Goal: Task Accomplishment & Management: Manage account settings

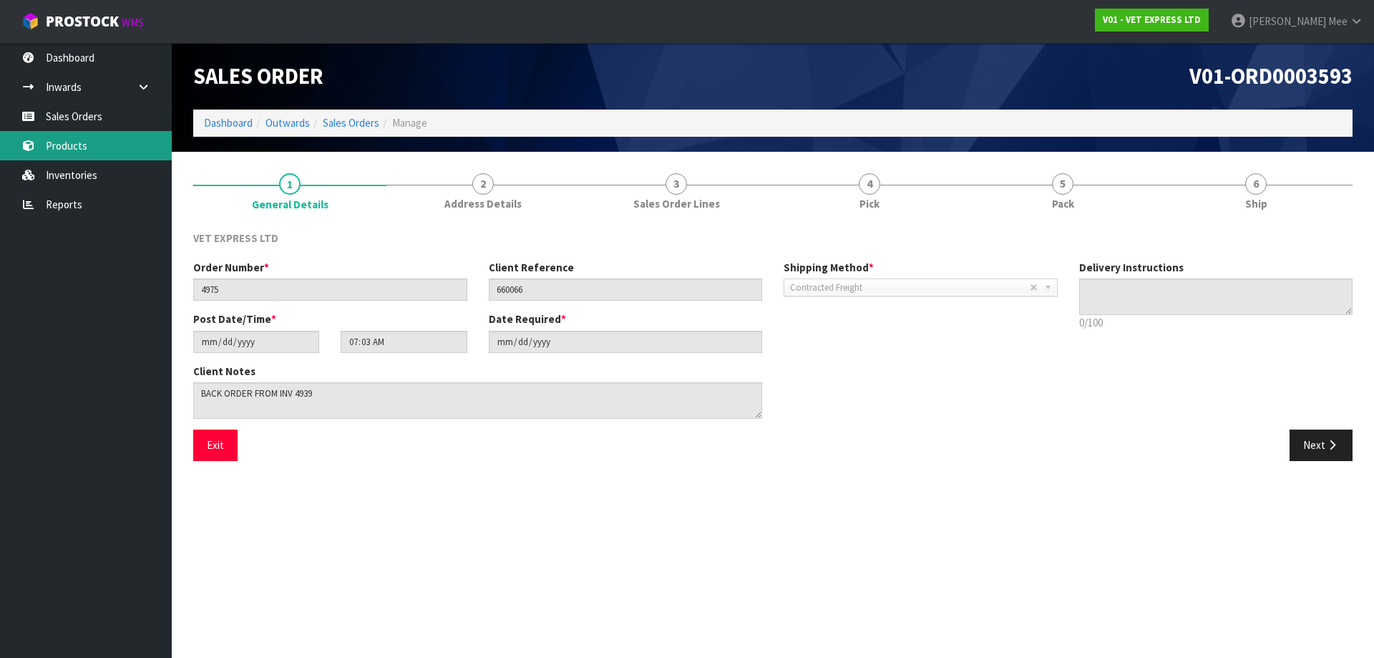
click at [69, 144] on link "Products" at bounding box center [86, 145] width 172 height 29
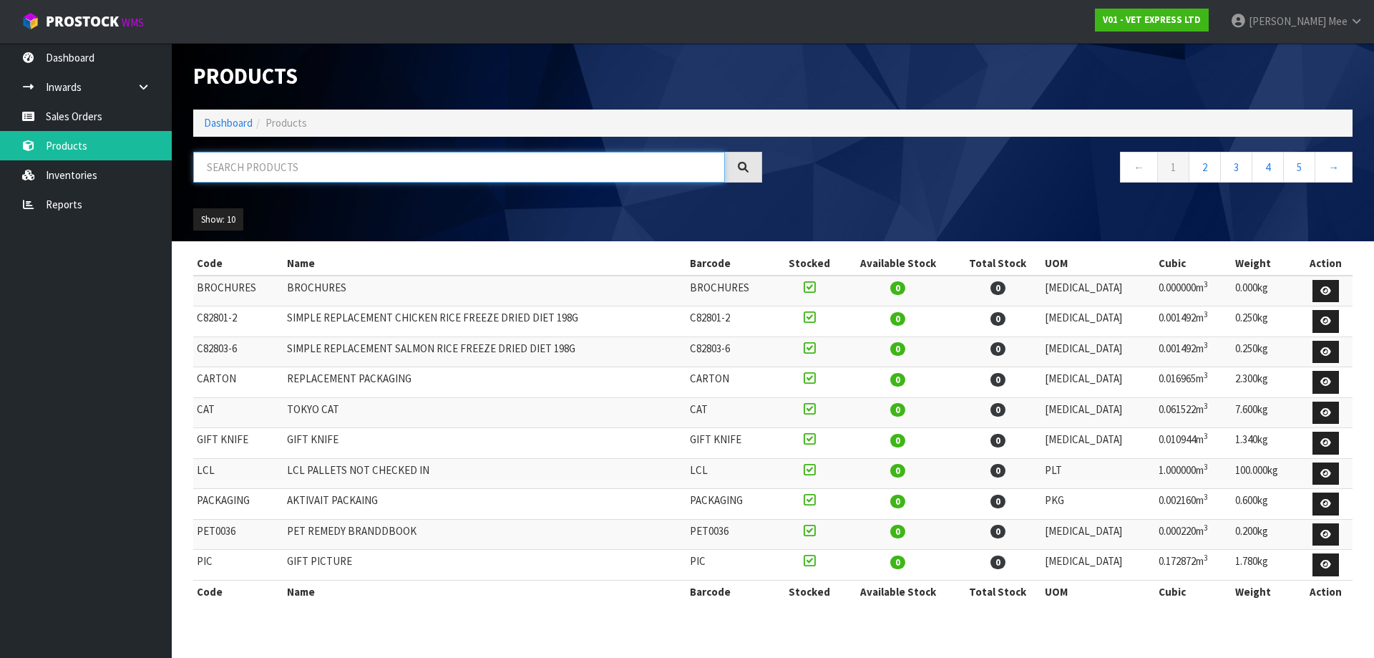
drag, startPoint x: 272, startPoint y: 158, endPoint x: 299, endPoint y: 164, distance: 27.8
click at [272, 158] on input "text" at bounding box center [459, 167] width 532 height 31
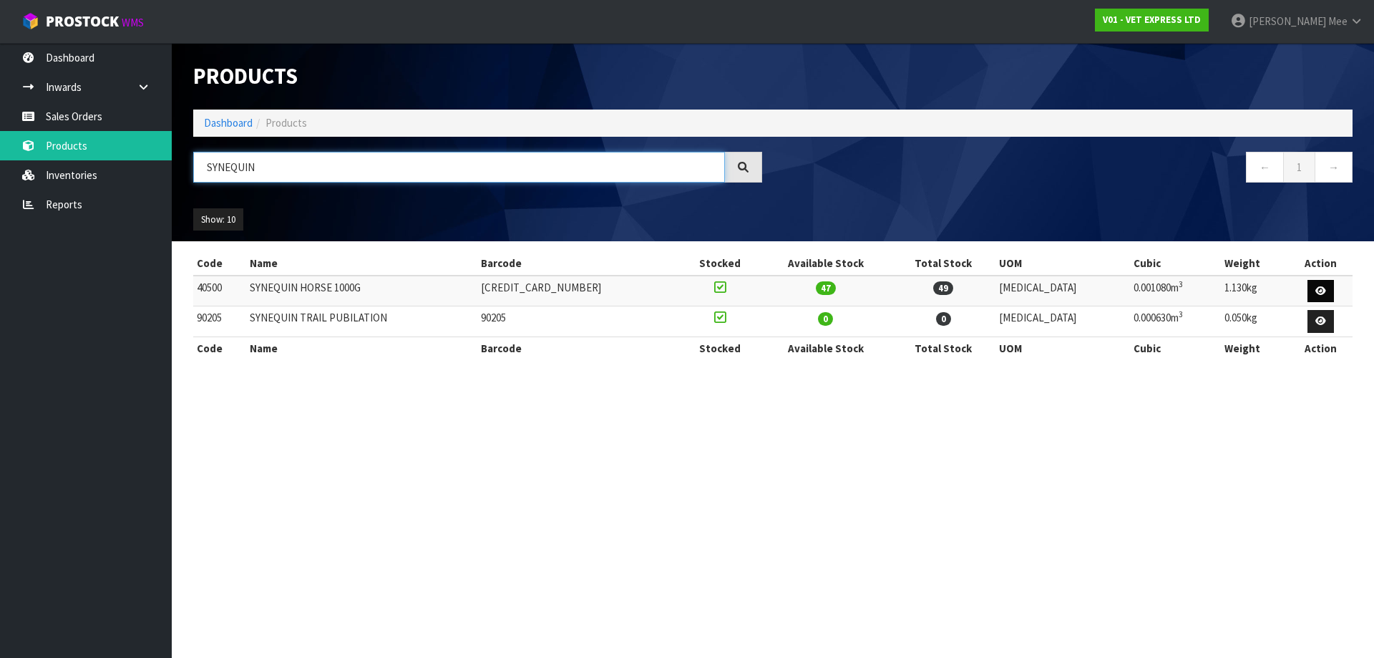
type input "SYNEQUIN"
click at [617, 296] on link at bounding box center [1320, 291] width 26 height 23
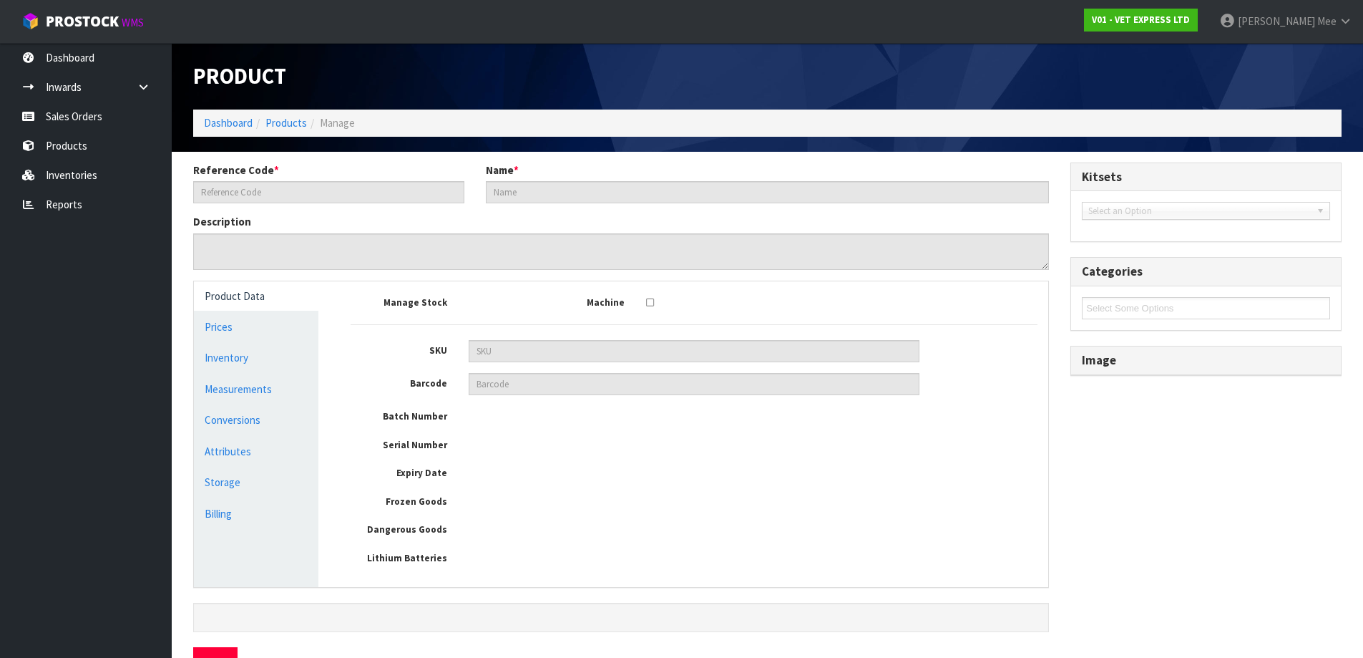
type input "40500"
type input "SYNEQUIN HORSE 1000G"
type input "[CREDIT_CARD_NUMBER]"
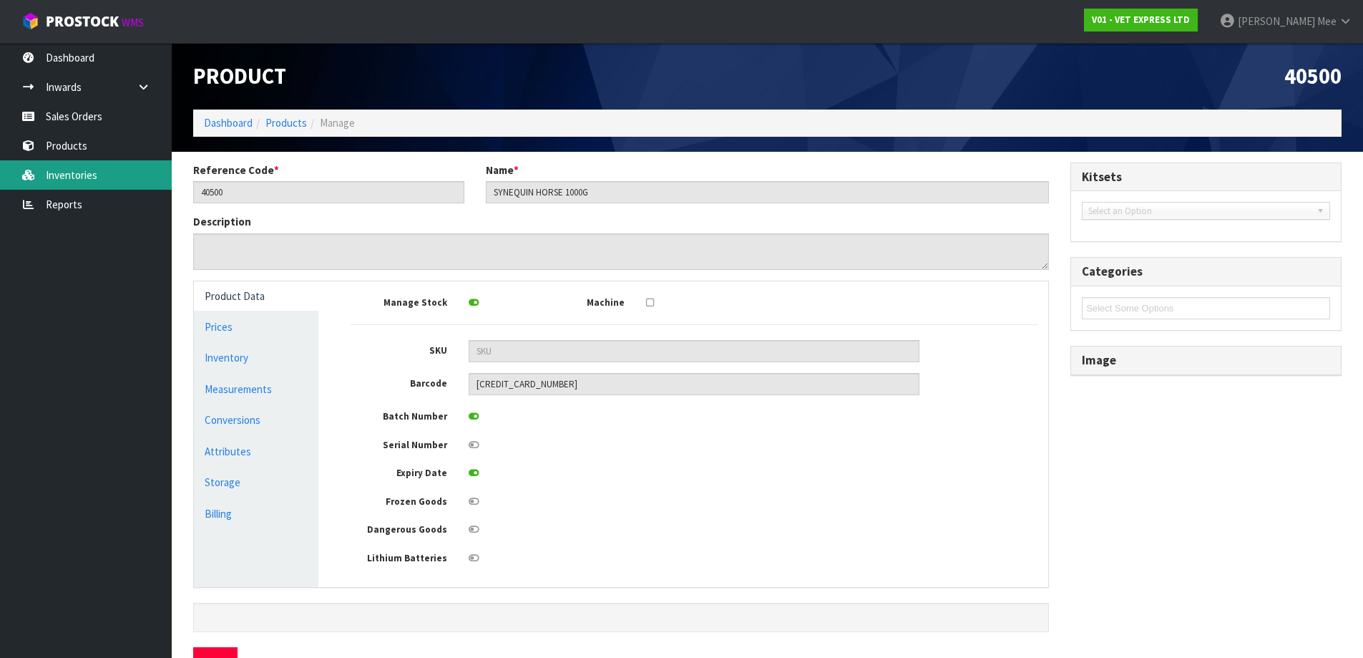
click at [75, 173] on link "Inventories" at bounding box center [86, 174] width 172 height 29
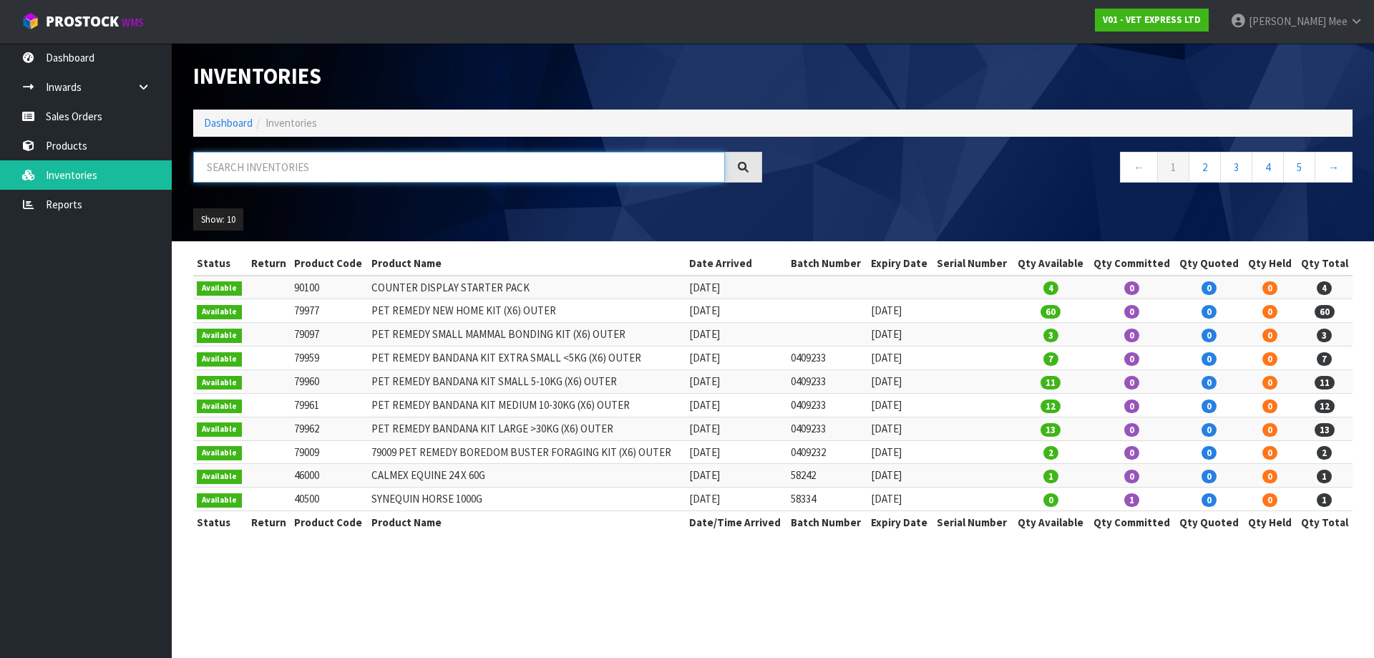
click at [269, 172] on input "text" at bounding box center [459, 167] width 532 height 31
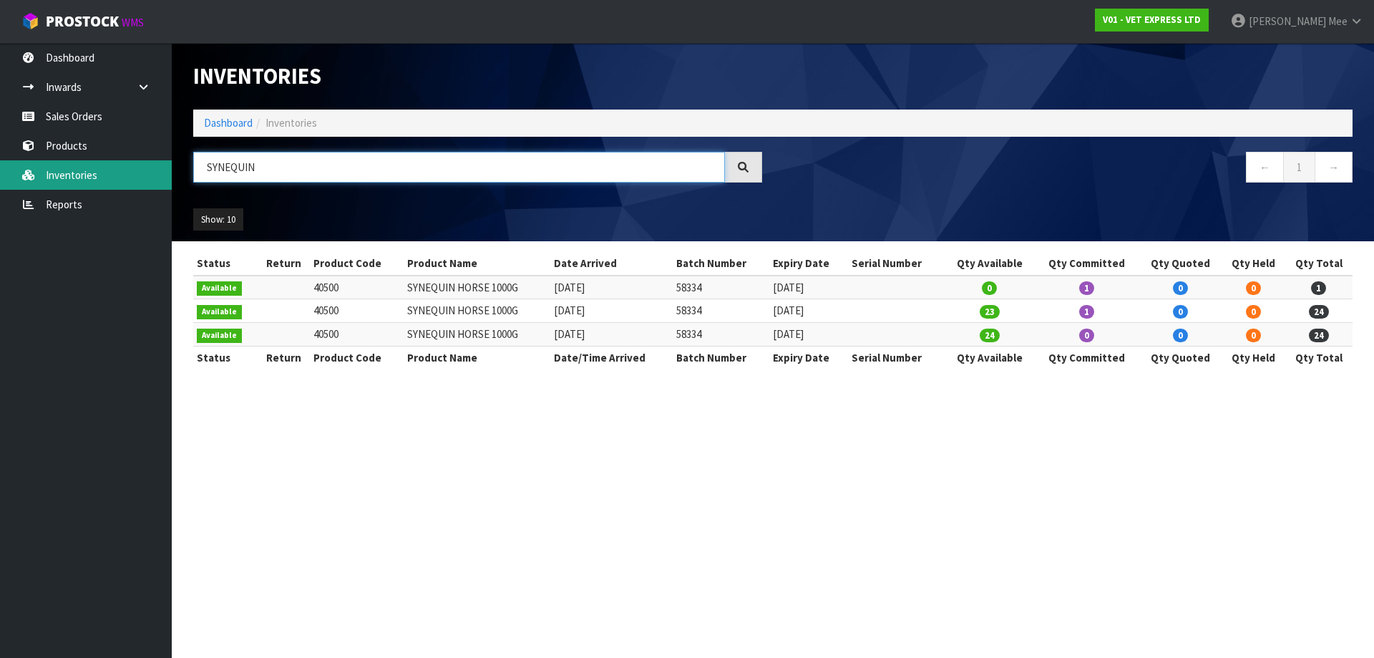
drag, startPoint x: 274, startPoint y: 167, endPoint x: 171, endPoint y: 169, distance: 103.1
click at [171, 169] on body "Toggle navigation ProStock WMS V01 - VET EXPRESS LTD [PERSON_NAME] Logout Dashb…" at bounding box center [687, 329] width 1374 height 658
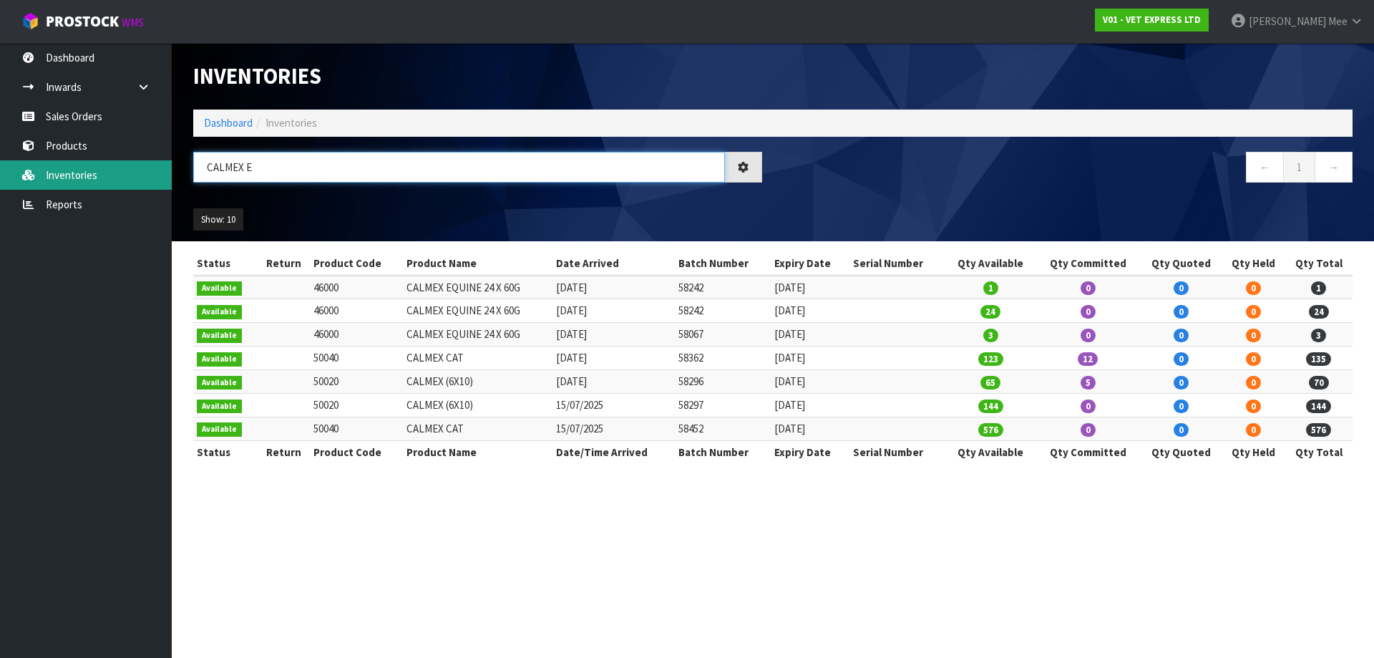
type input "CALMEX E"
